Goal: Navigation & Orientation: Find specific page/section

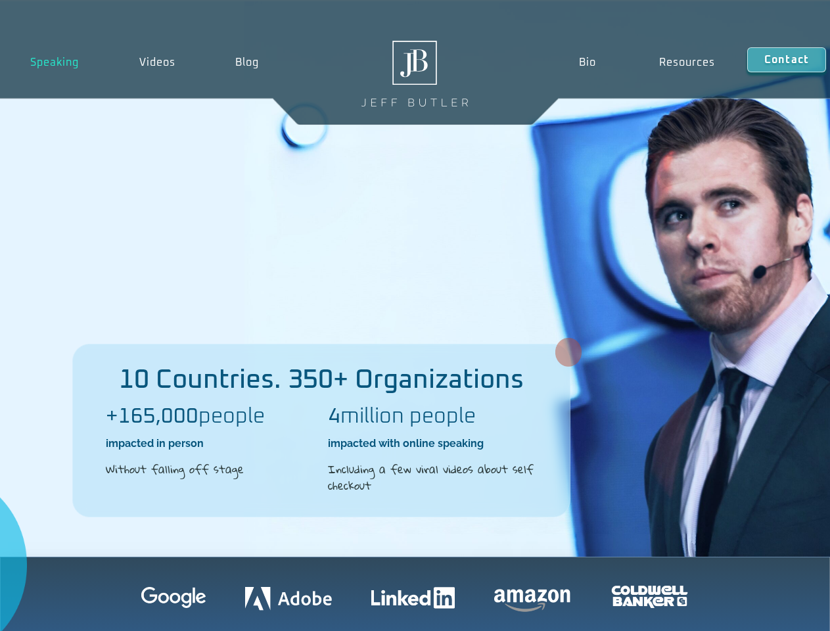
click at [414, 315] on div "10 Countries. 350+ Organizations +165,000 people impacted in person Without fal…" at bounding box center [415, 278] width 830 height 555
